Goal: Task Accomplishment & Management: Manage account settings

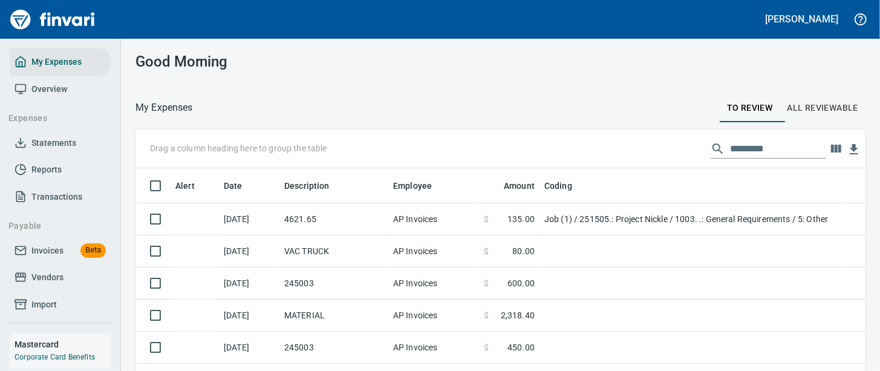
scroll to position [1, 1]
click at [50, 258] on span "Invoices" at bounding box center [47, 250] width 32 height 15
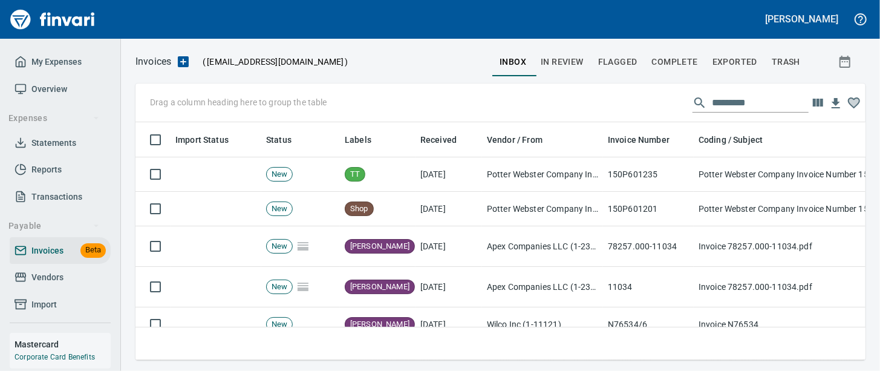
scroll to position [214, 706]
drag, startPoint x: 359, startPoint y: 146, endPoint x: 211, endPoint y: 100, distance: 155.1
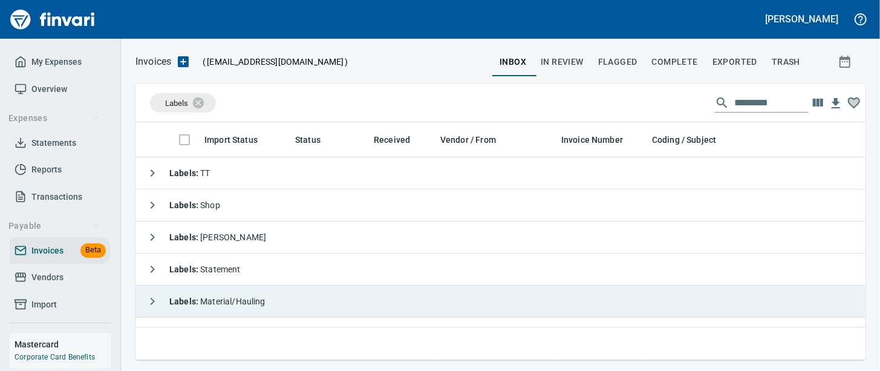
click at [266, 296] on div "Labels : Material/Hauling" at bounding box center [202, 301] width 125 height 24
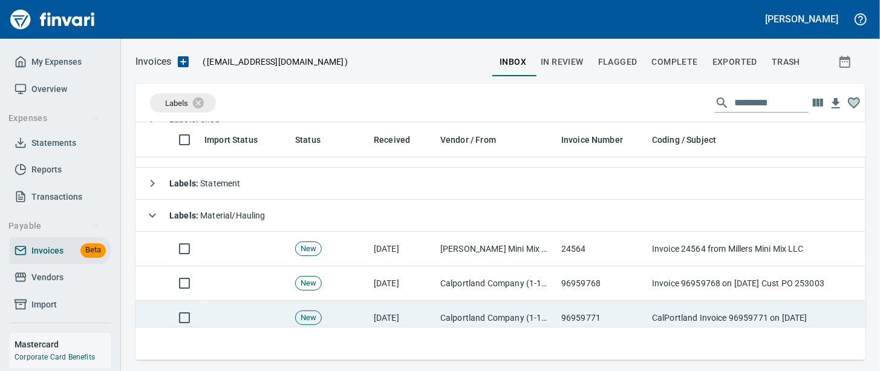
scroll to position [75, 0]
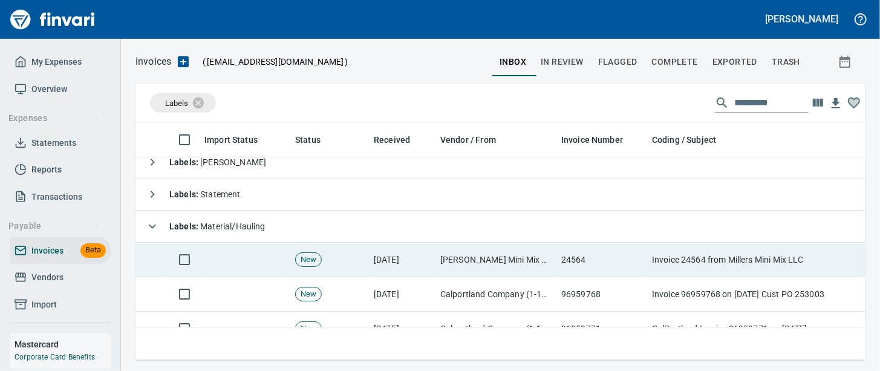
click at [434, 260] on td "[DATE]" at bounding box center [402, 260] width 67 height 34
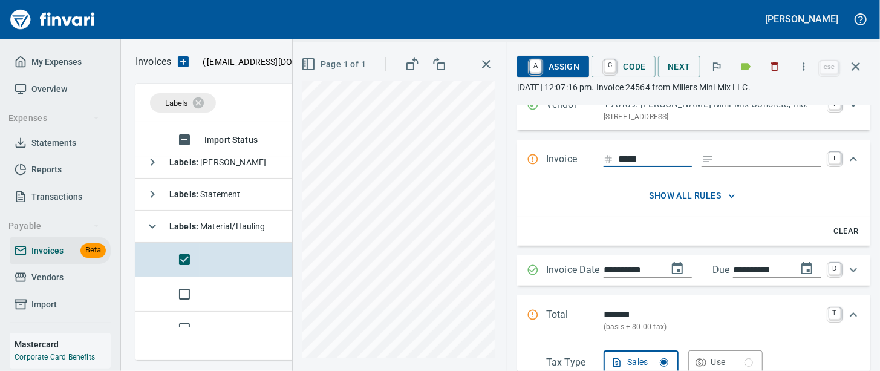
scroll to position [75, 0]
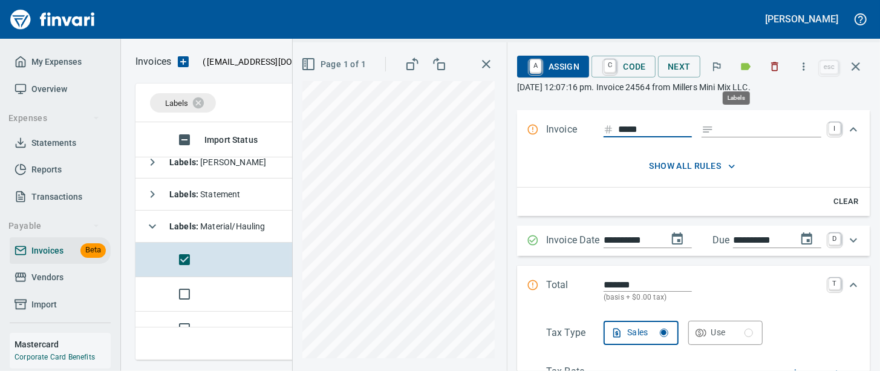
click at [742, 68] on icon "button" at bounding box center [747, 66] width 10 height 7
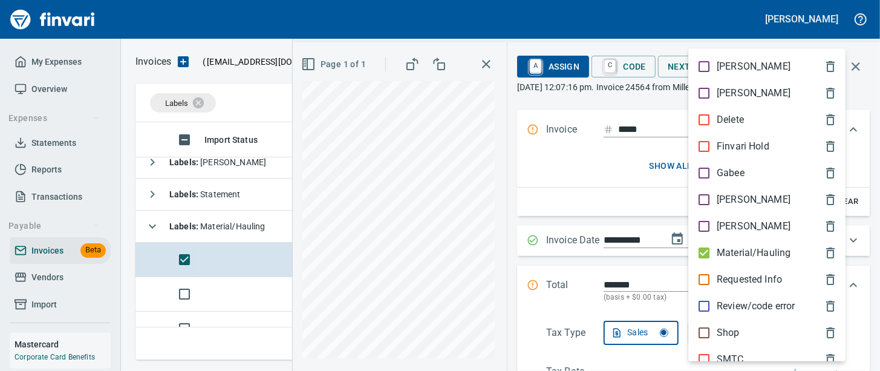
scroll to position [214, 706]
click at [731, 260] on p "Material/Hauling" at bounding box center [754, 253] width 74 height 15
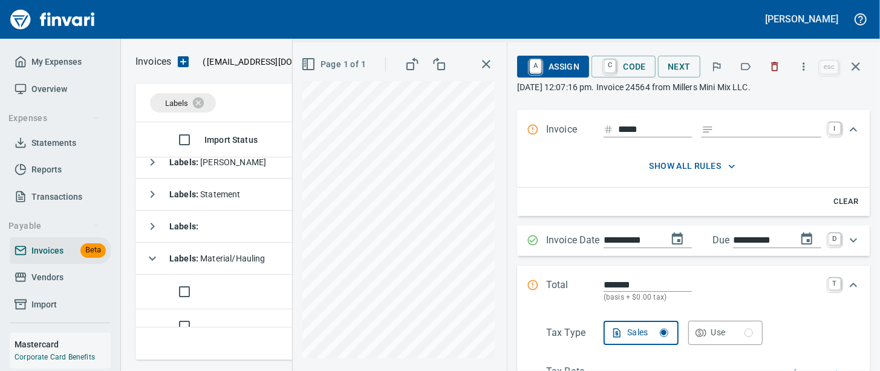
drag, startPoint x: 858, startPoint y: 67, endPoint x: 493, endPoint y: 71, distance: 364.7
click at [856, 68] on icon "button" at bounding box center [856, 66] width 15 height 15
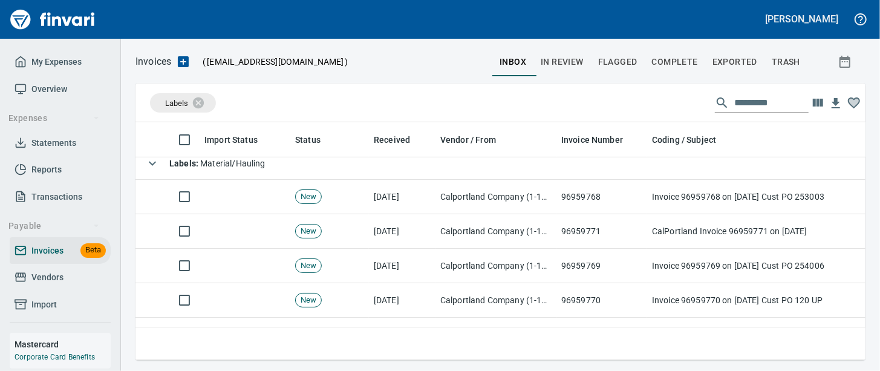
scroll to position [207, 0]
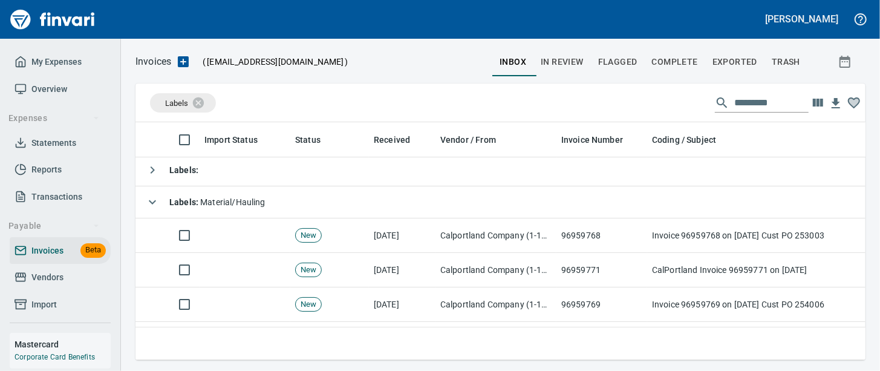
click at [266, 210] on div "Labels : Material/Hauling" at bounding box center [202, 202] width 125 height 24
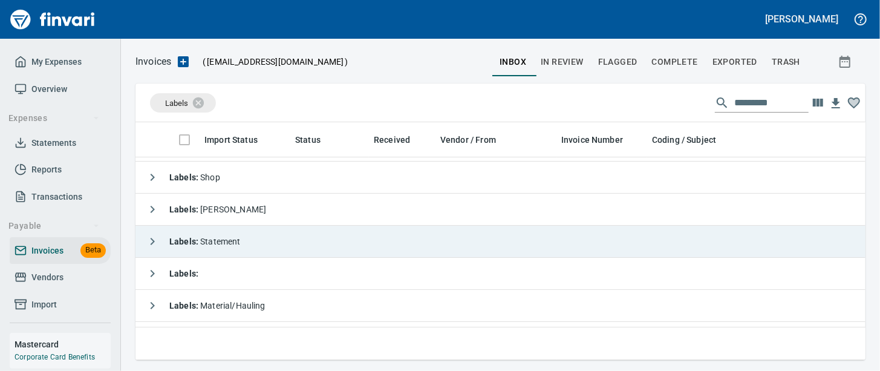
scroll to position [0, 0]
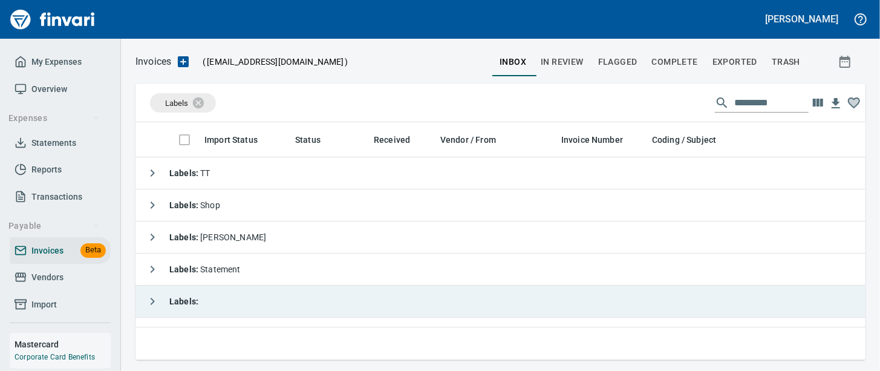
click at [260, 304] on td "Labels :" at bounding box center [512, 301] width 754 height 32
click at [226, 295] on td "Labels :" at bounding box center [512, 301] width 754 height 32
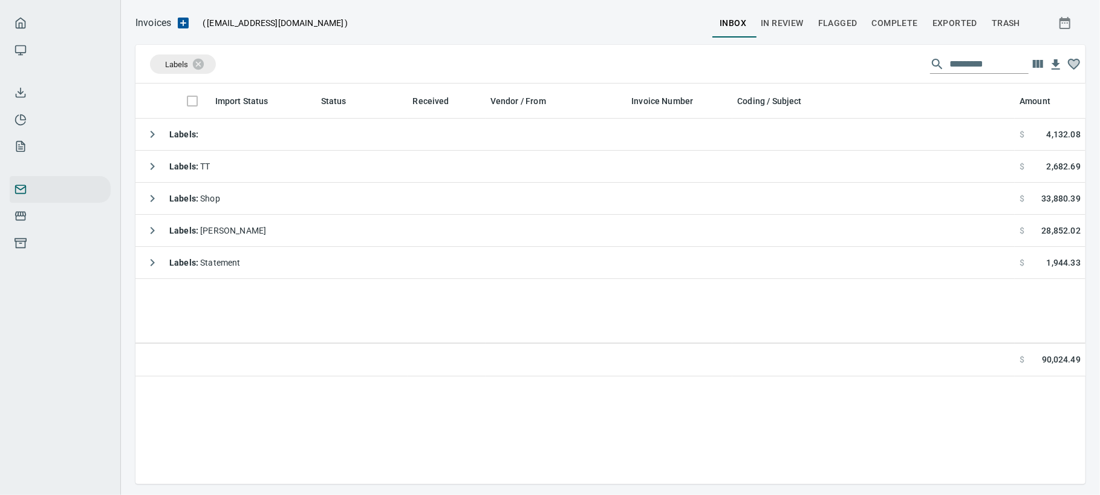
scroll to position [350, 939]
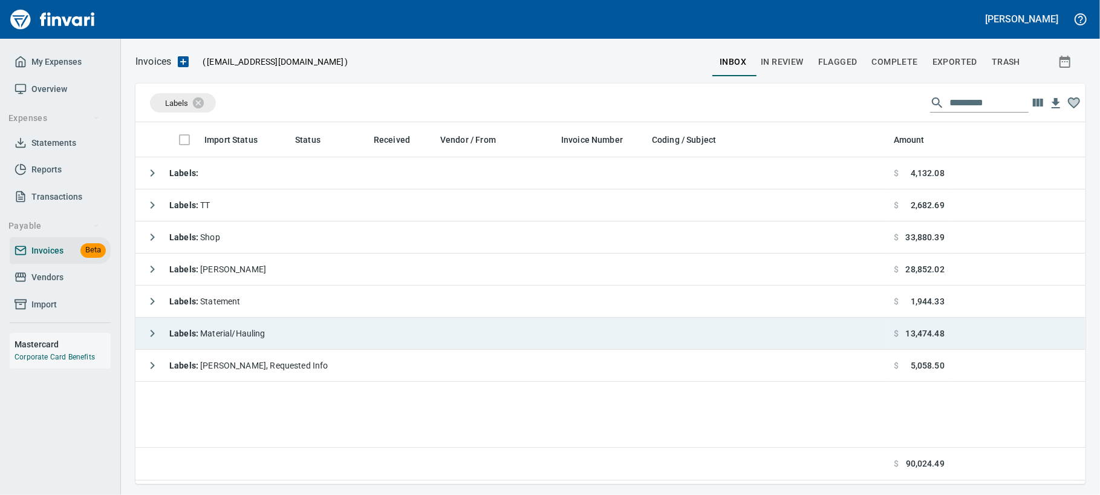
drag, startPoint x: 229, startPoint y: 342, endPoint x: 334, endPoint y: 341, distance: 105.2
click at [229, 342] on div "Labels : Material/Hauling" at bounding box center [202, 333] width 125 height 24
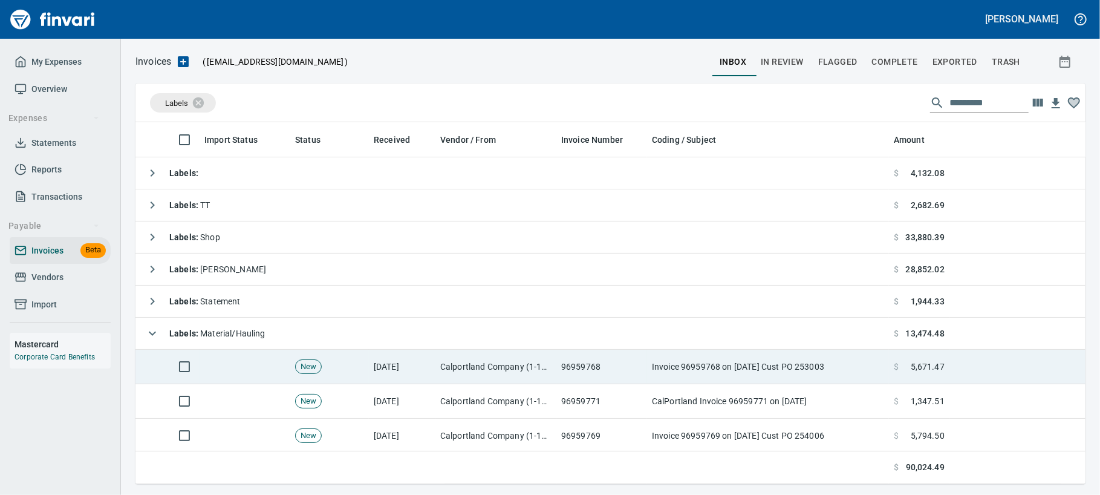
scroll to position [73, 0]
